Goal: Information Seeking & Learning: Learn about a topic

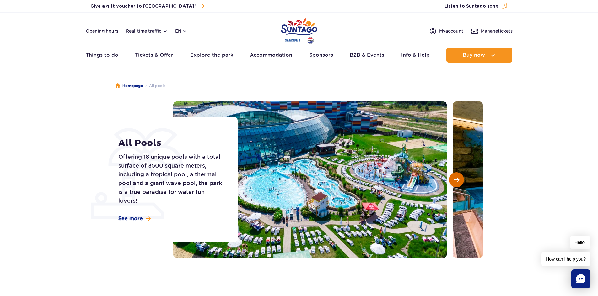
click at [454, 182] on span "Next slide" at bounding box center [456, 180] width 5 height 6
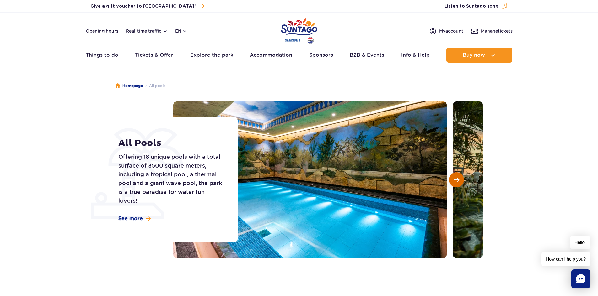
click at [454, 182] on span "Next slide" at bounding box center [456, 180] width 5 height 6
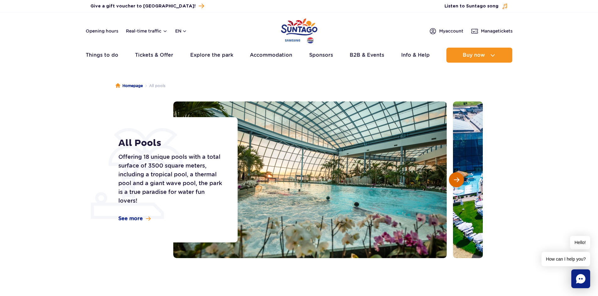
click at [454, 182] on span "Next slide" at bounding box center [456, 180] width 5 height 6
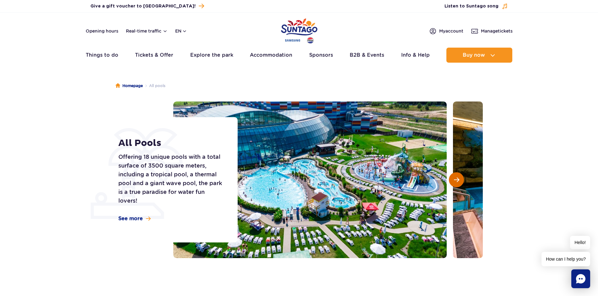
click at [454, 182] on span "Next slide" at bounding box center [456, 180] width 5 height 6
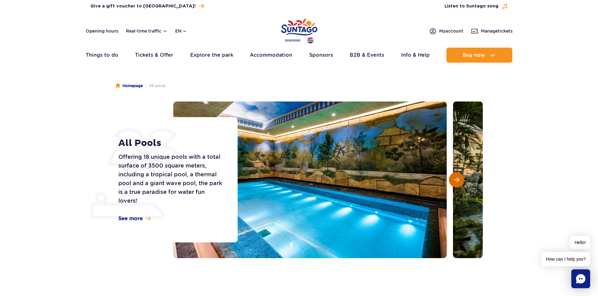
click at [454, 182] on span "Next slide" at bounding box center [456, 180] width 5 height 6
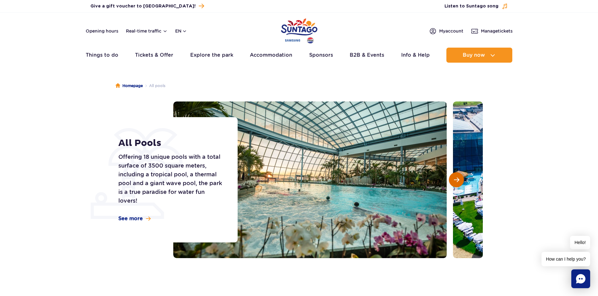
click at [454, 182] on span "Next slide" at bounding box center [456, 180] width 5 height 6
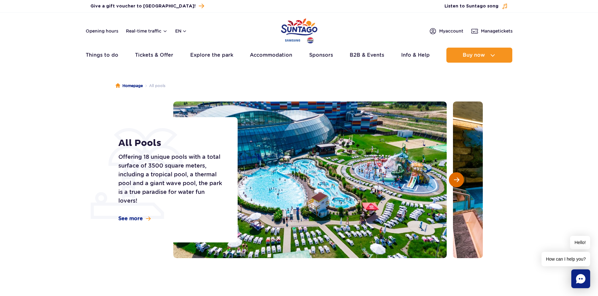
click at [454, 182] on span "Next slide" at bounding box center [456, 180] width 5 height 6
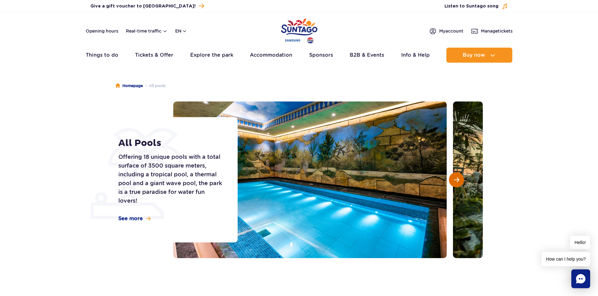
click at [454, 182] on span "Next slide" at bounding box center [456, 180] width 5 height 6
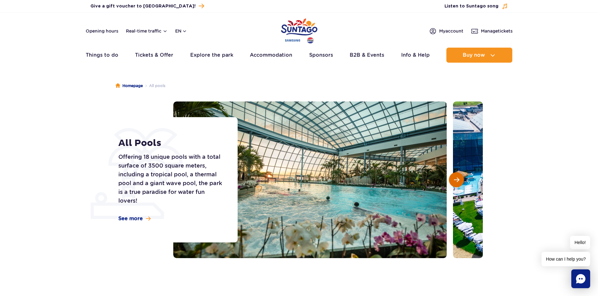
click at [454, 182] on span "Next slide" at bounding box center [456, 180] width 5 height 6
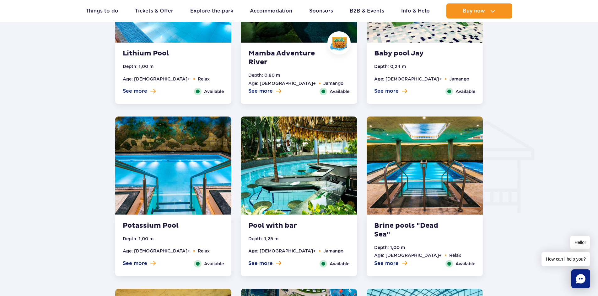
scroll to position [690, 0]
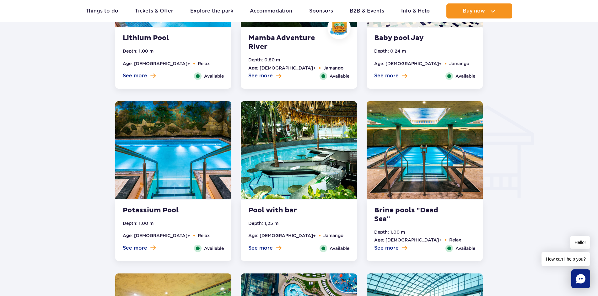
drag, startPoint x: 235, startPoint y: 226, endPoint x: 82, endPoint y: 198, distance: 155.3
click at [82, 198] on div at bounding box center [298, 122] width 657 height 992
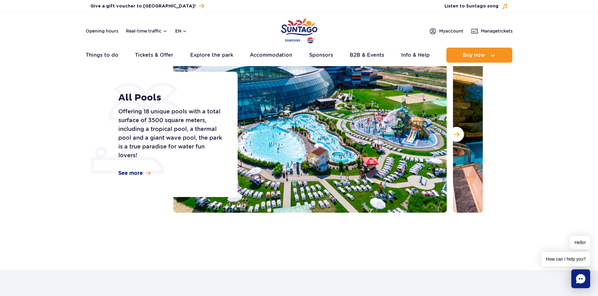
scroll to position [0, 0]
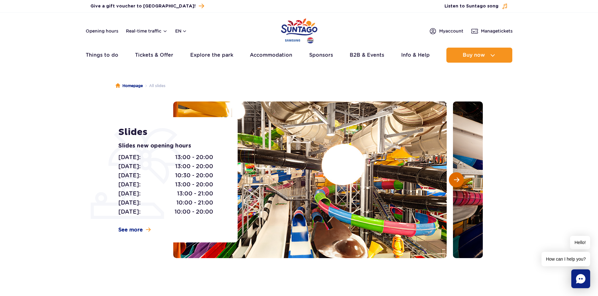
click at [457, 180] on span "Next slide" at bounding box center [456, 180] width 5 height 6
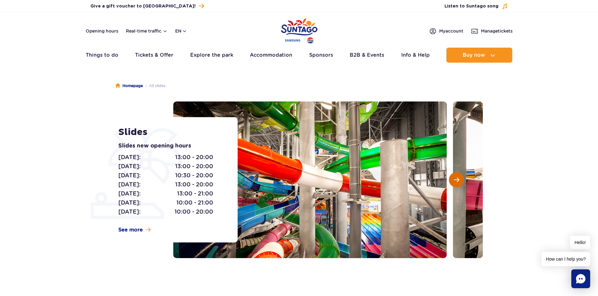
click at [457, 180] on span "Next slide" at bounding box center [456, 180] width 5 height 6
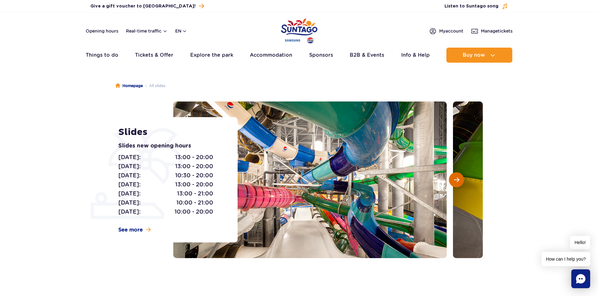
click at [457, 180] on span "Next slide" at bounding box center [456, 180] width 5 height 6
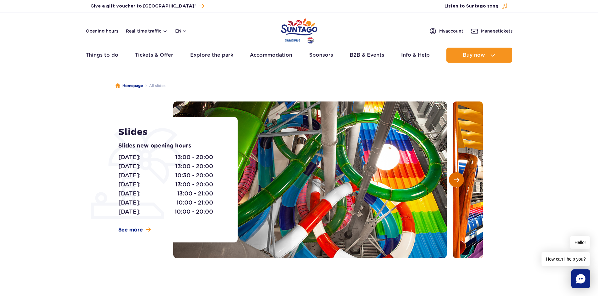
click at [457, 180] on span "Next slide" at bounding box center [456, 180] width 5 height 6
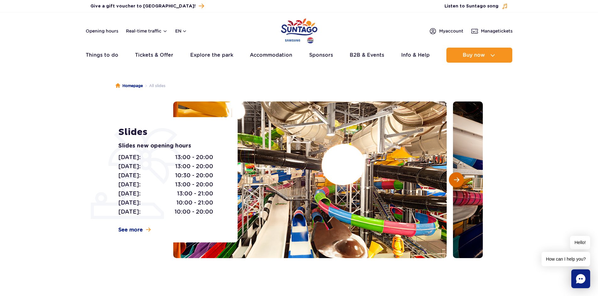
click at [457, 180] on span "Next slide" at bounding box center [456, 180] width 5 height 6
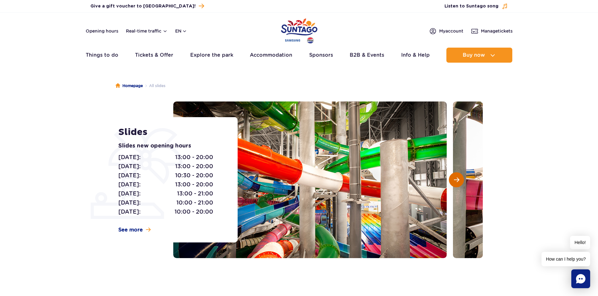
click at [457, 180] on span "Next slide" at bounding box center [456, 180] width 5 height 6
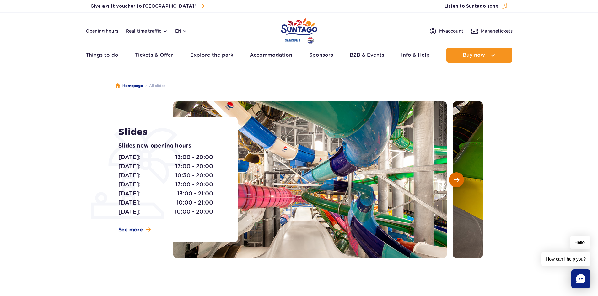
click at [457, 180] on span "Next slide" at bounding box center [456, 180] width 5 height 6
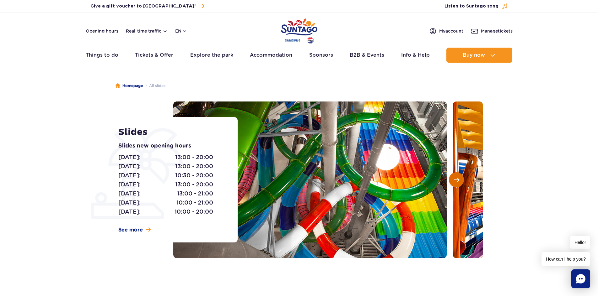
click at [457, 180] on span "Next slide" at bounding box center [456, 180] width 5 height 6
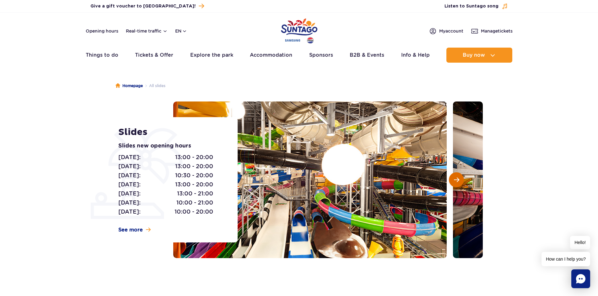
click at [457, 180] on span "Next slide" at bounding box center [456, 180] width 5 height 6
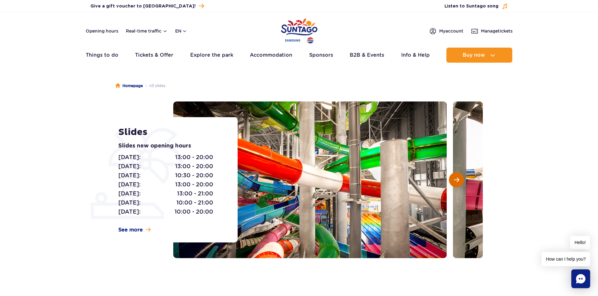
click at [457, 180] on span "Next slide" at bounding box center [456, 180] width 5 height 6
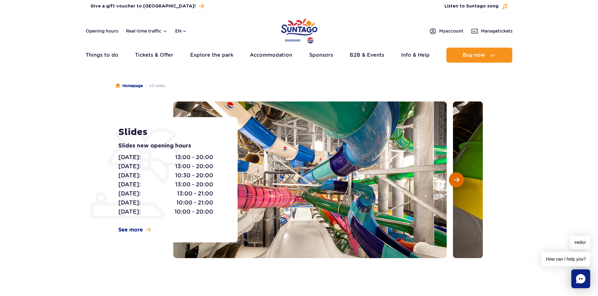
click at [457, 180] on span "Next slide" at bounding box center [456, 180] width 5 height 6
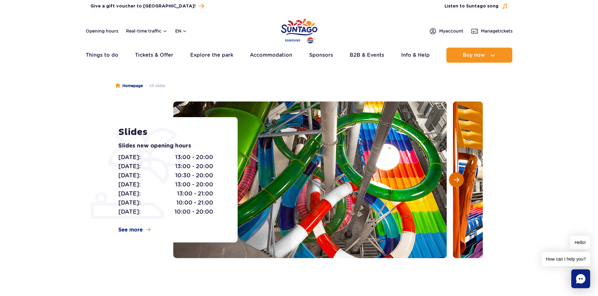
click at [457, 180] on span "Next slide" at bounding box center [456, 180] width 5 height 6
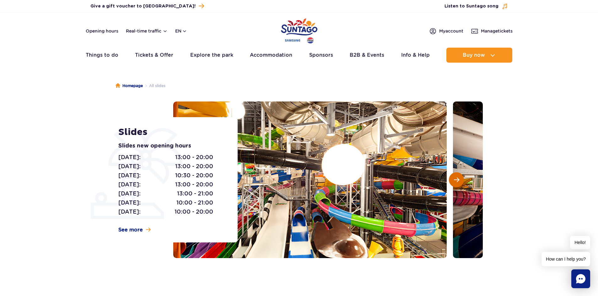
click at [457, 180] on span "Next slide" at bounding box center [456, 180] width 5 height 6
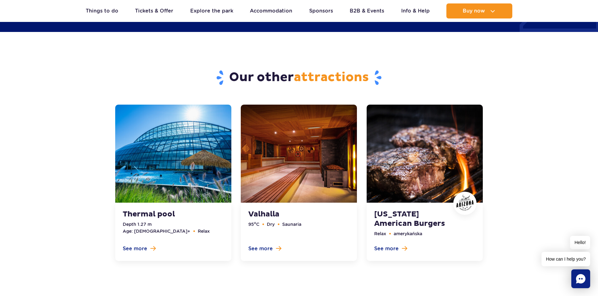
scroll to position [1945, 0]
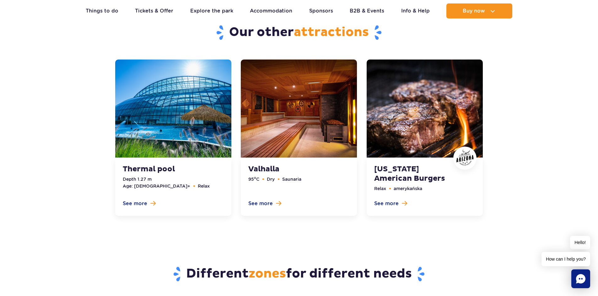
click at [393, 203] on link at bounding box center [424, 138] width 116 height 157
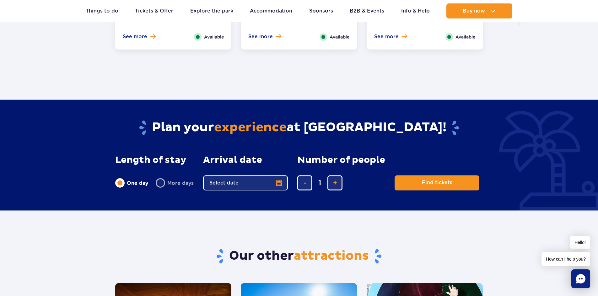
scroll to position [927, 0]
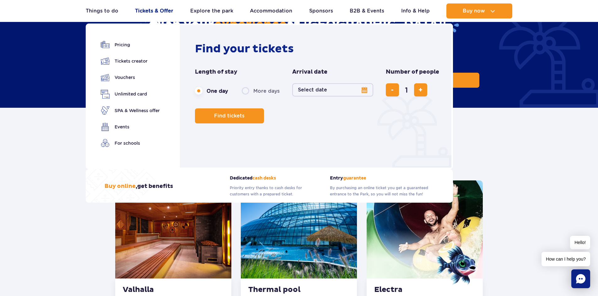
click at [160, 10] on link "Tickets & Offer" at bounding box center [154, 10] width 38 height 15
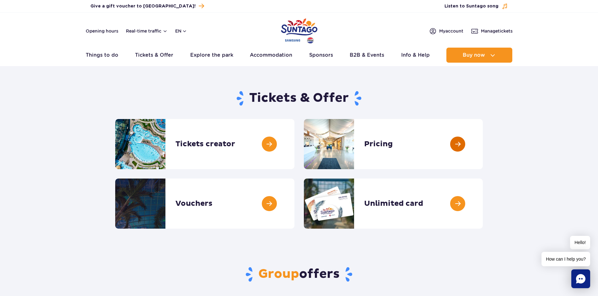
click at [482, 152] on link at bounding box center [482, 144] width 0 height 50
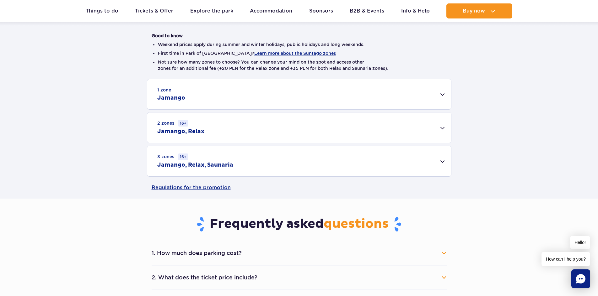
scroll to position [125, 0]
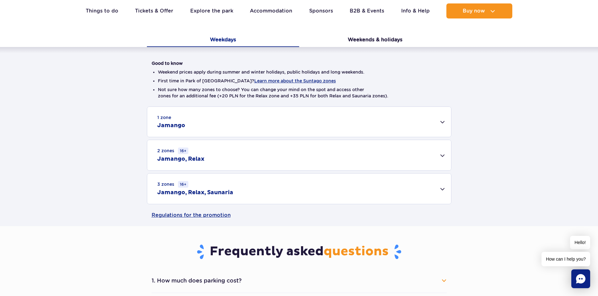
click at [254, 114] on div "1 zone Jamango" at bounding box center [299, 122] width 304 height 30
